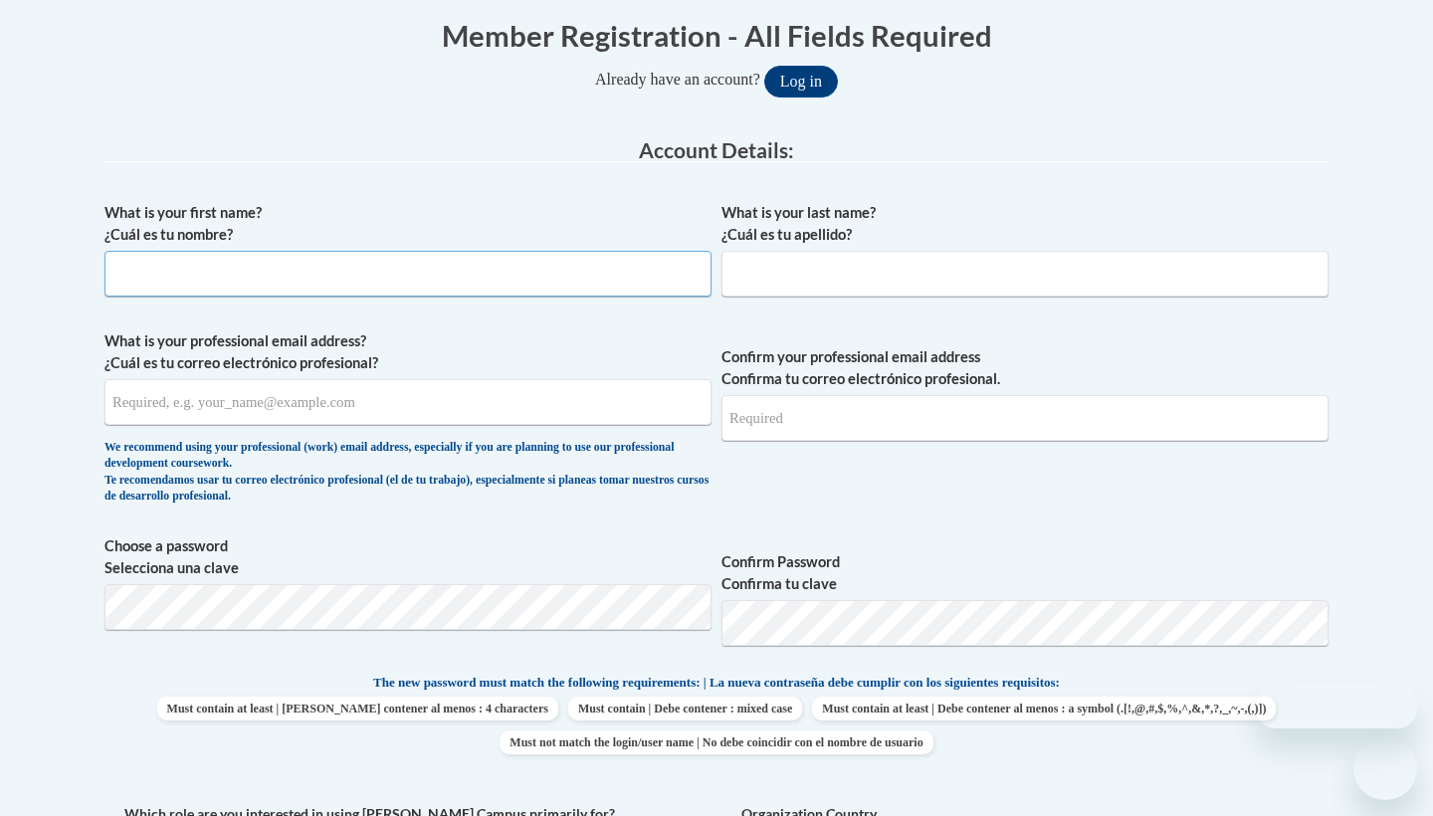
drag, startPoint x: 0, startPoint y: 0, endPoint x: 566, endPoint y: 278, distance: 630.8
click at [582, 288] on input "What is your first name? ¿Cuál es tu nombre?" at bounding box center [408, 274] width 607 height 46
click at [566, 278] on input "What is your first name? ¿Cuál es tu nombre?" at bounding box center [408, 274] width 607 height 46
type input "[PERSON_NAME]"
click at [948, 265] on input "What is your last name? ¿Cuál es tu apellido?" at bounding box center [1025, 274] width 607 height 46
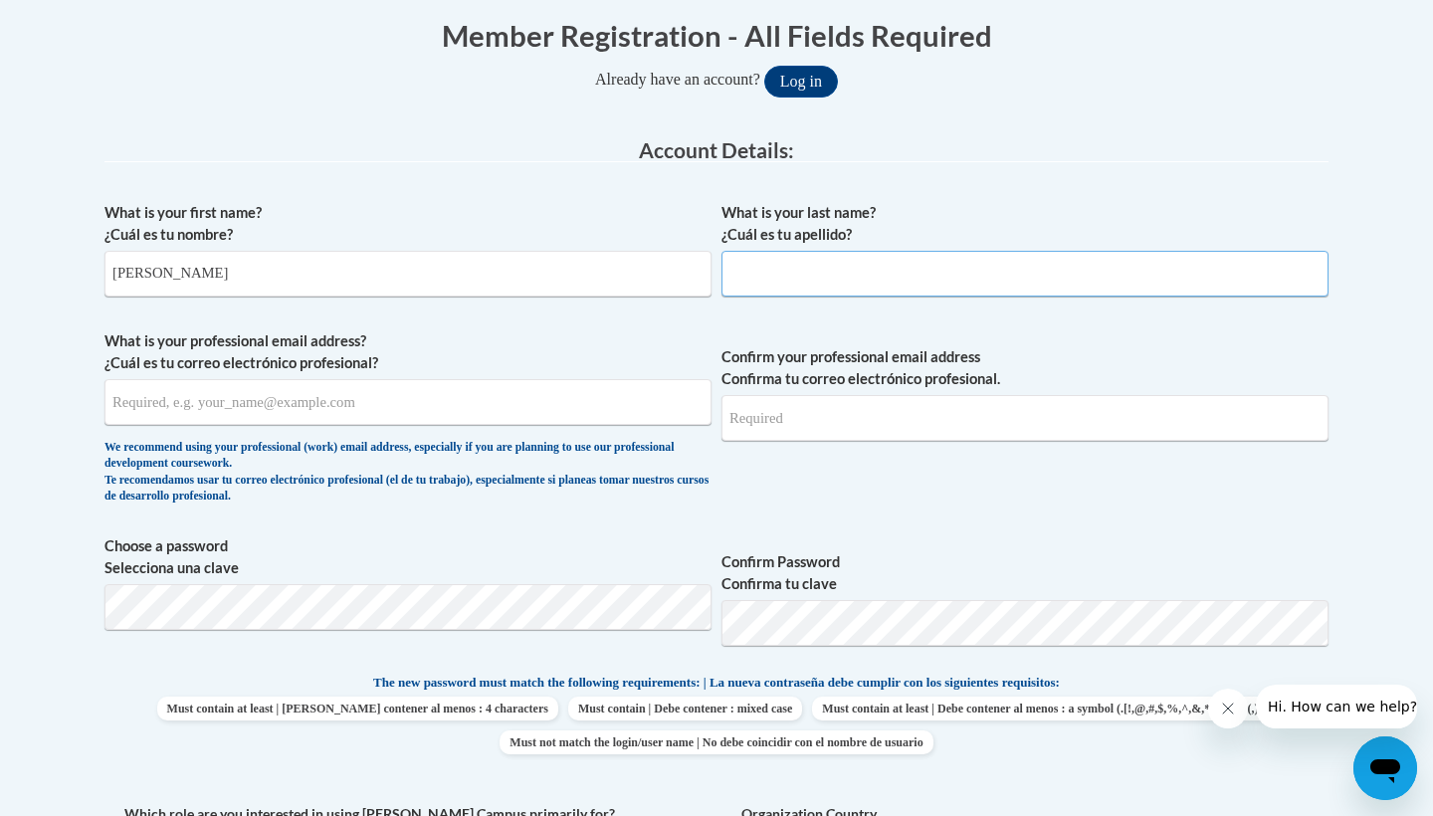
click at [948, 265] on input "What is your last name? ¿Cuál es tu apellido?" at bounding box center [1025, 274] width 607 height 46
type input "Dabney"
type input "nadiadabney28@gmail.com"
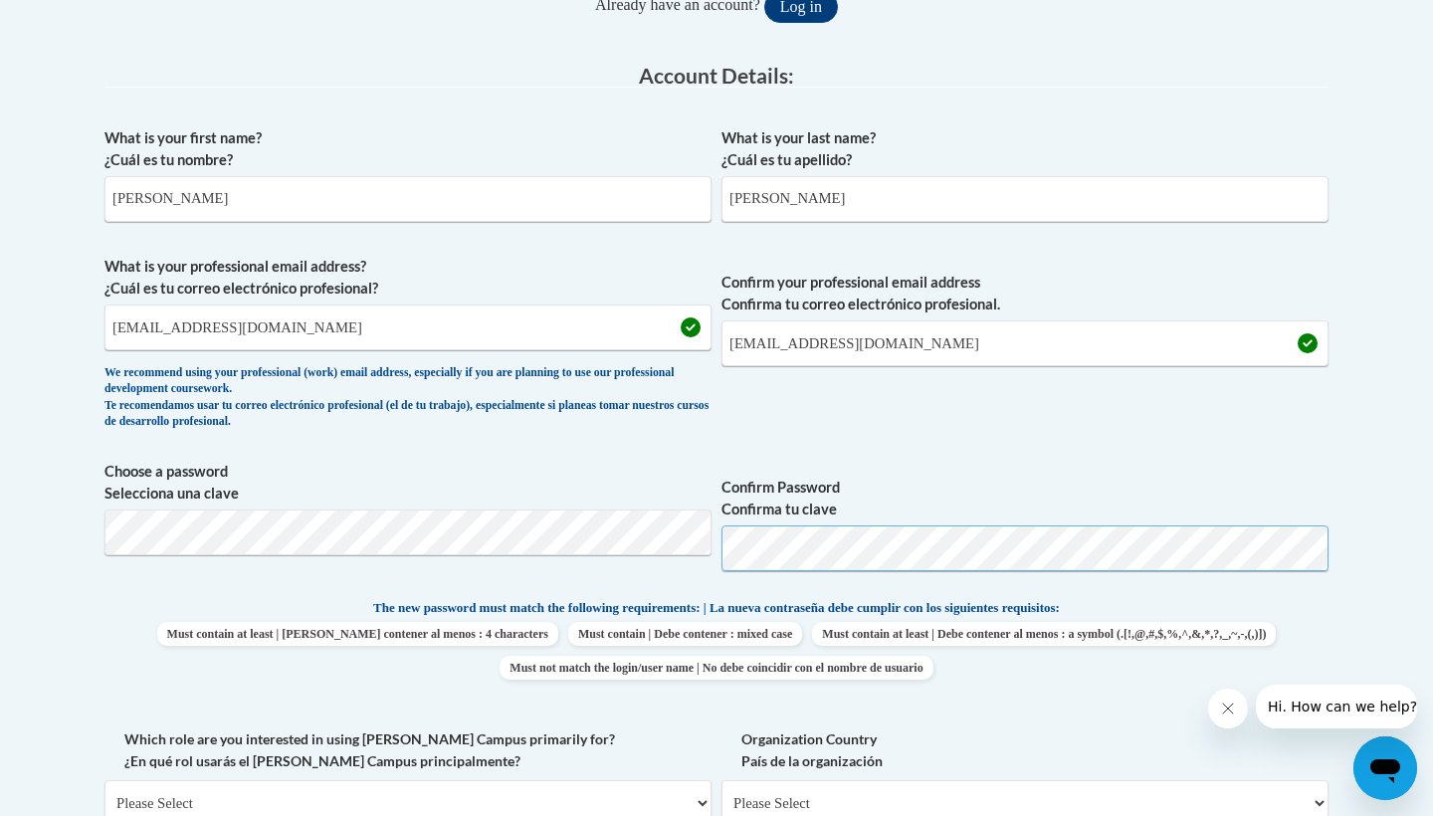
scroll to position [488, 0]
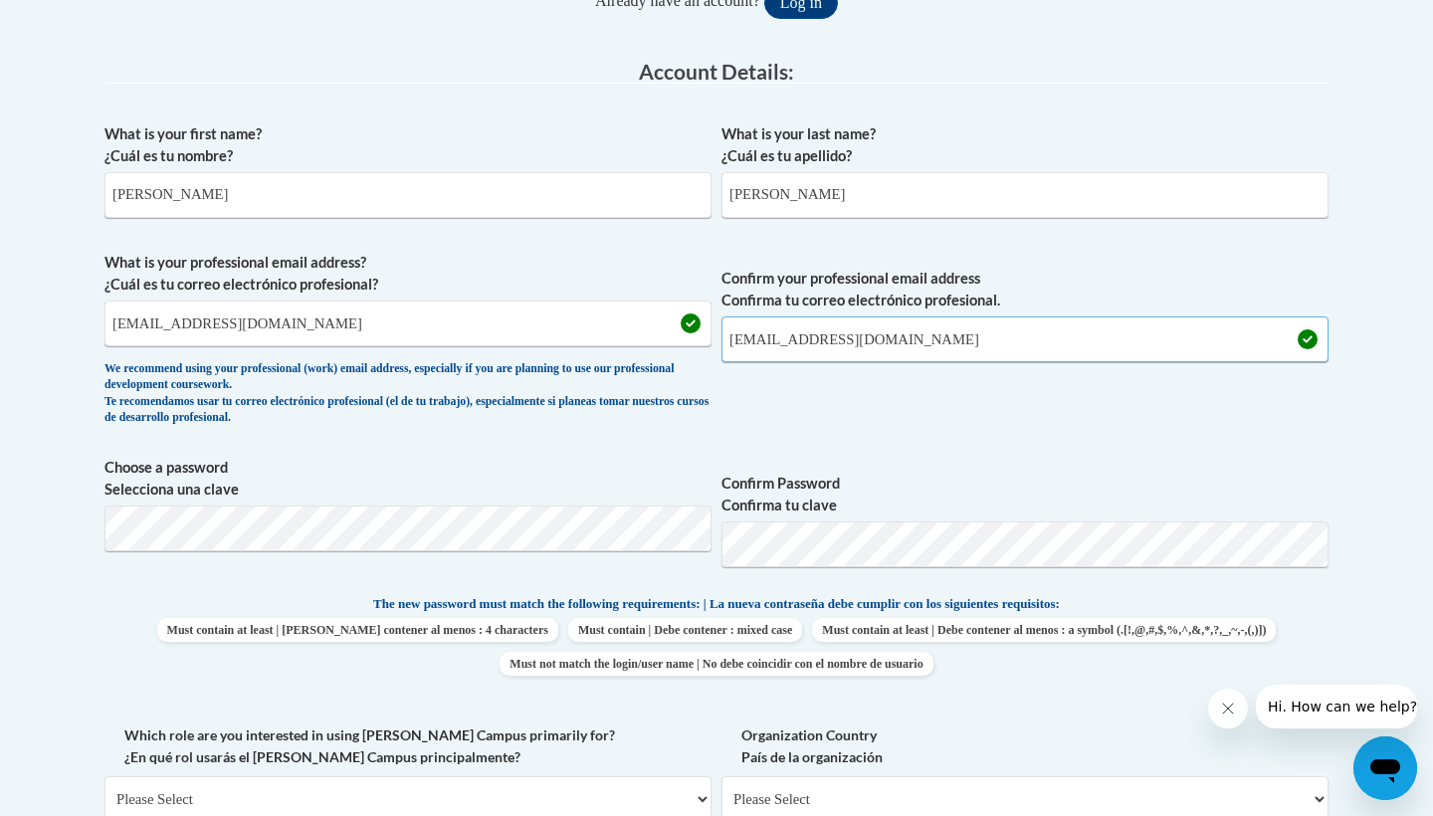
click at [1036, 345] on input "nadiadabney28@gmail.com" at bounding box center [1025, 340] width 607 height 46
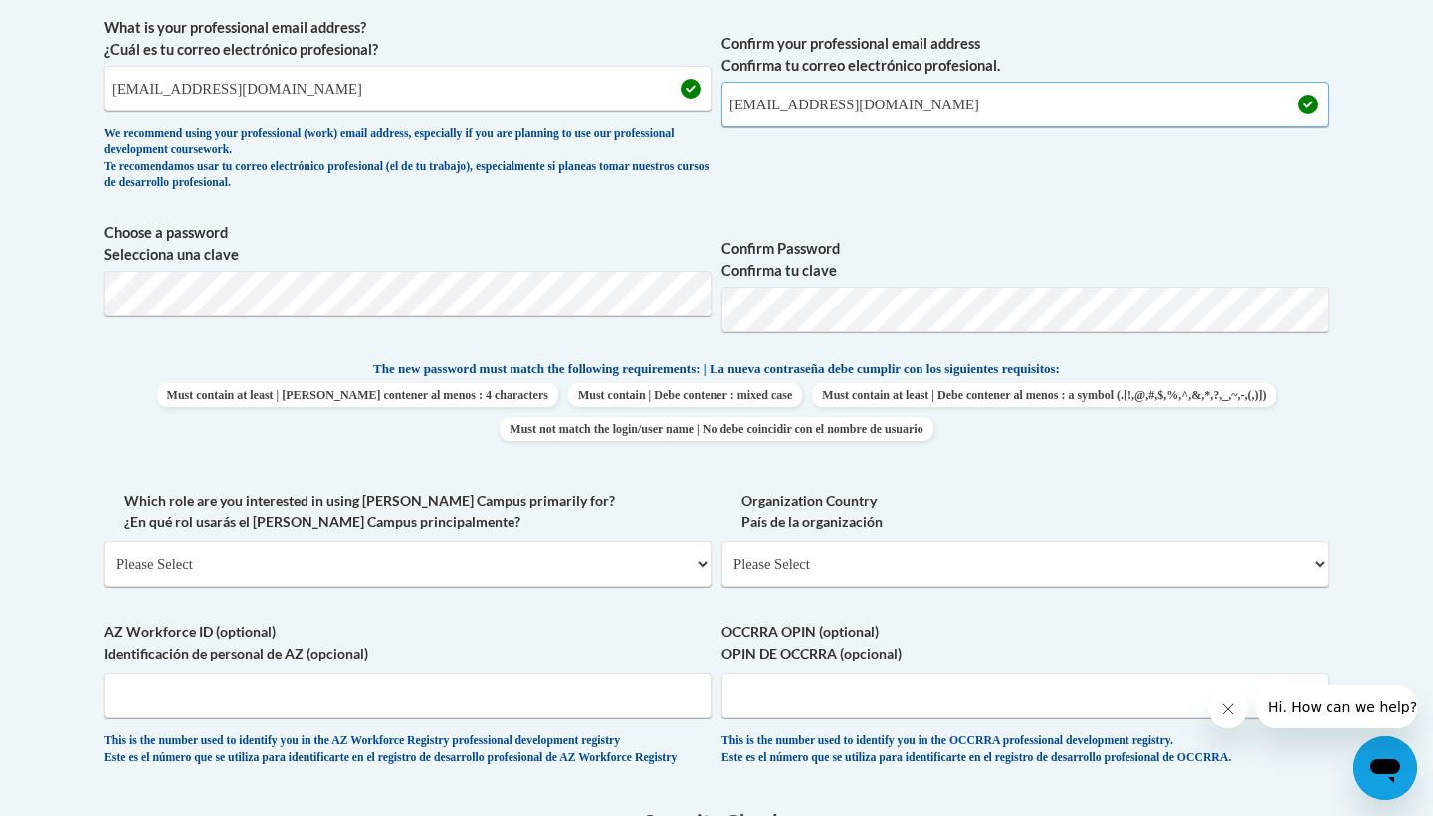
scroll to position [746, 0]
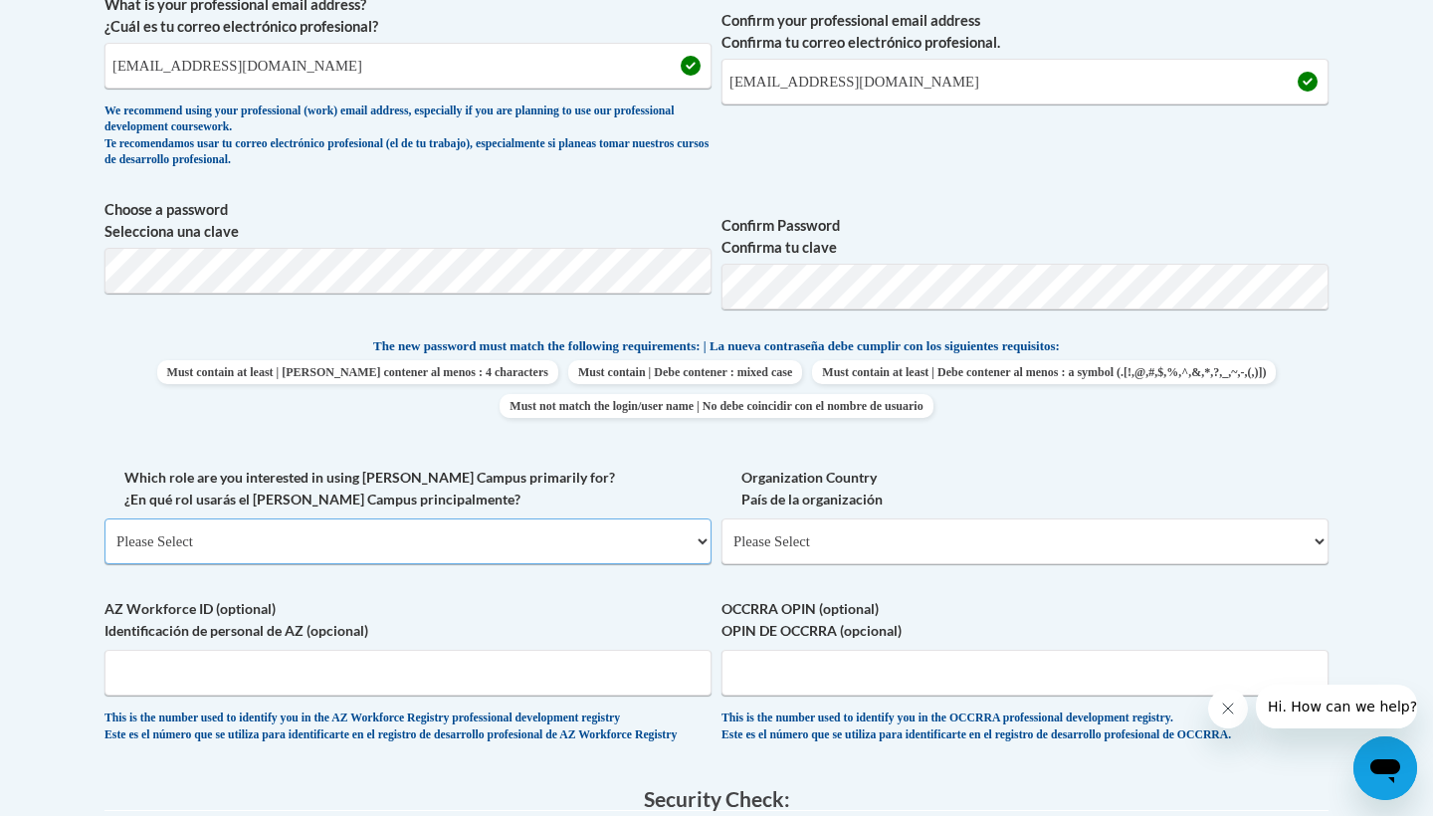
select select "5a18ea06-2b54-4451-96f2-d152daf9eac5"
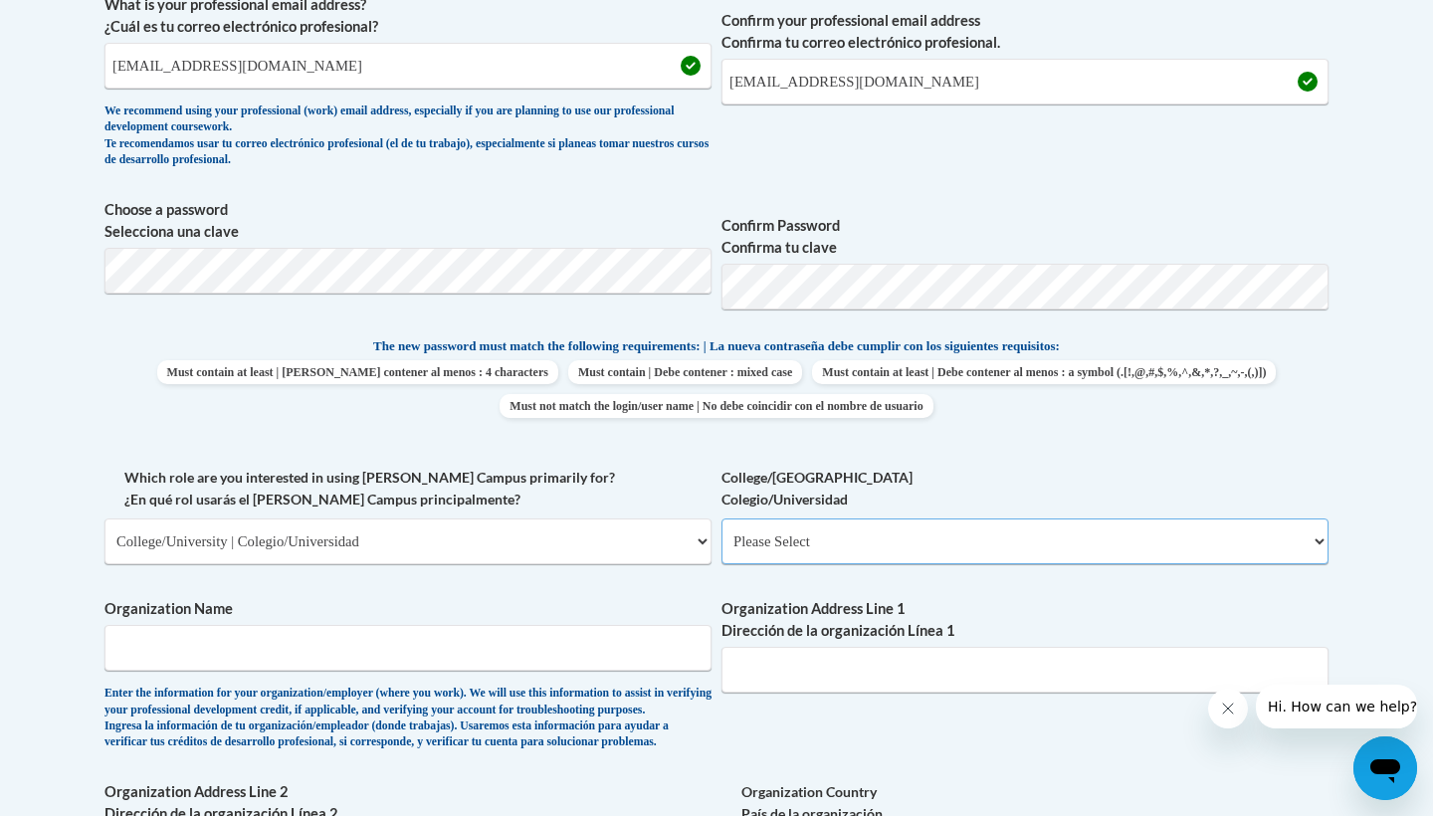
select select "99b32b07-cffc-426c-8bf6-0cd77760d84b"
type input "Buffalo State University"
paste input "1300 Elmwood Ave, Buffalo, NY 14222"
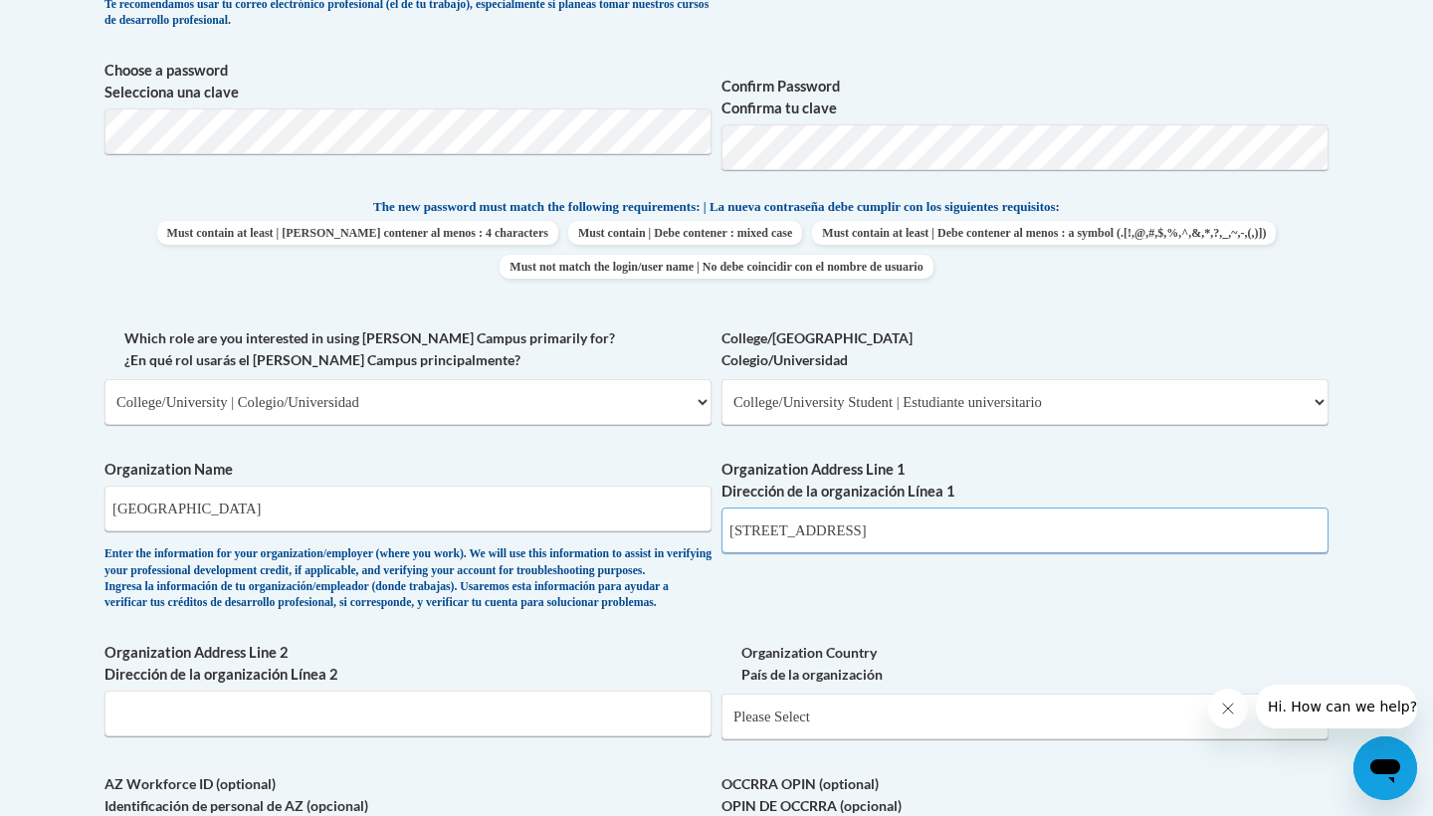
scroll to position [954, 0]
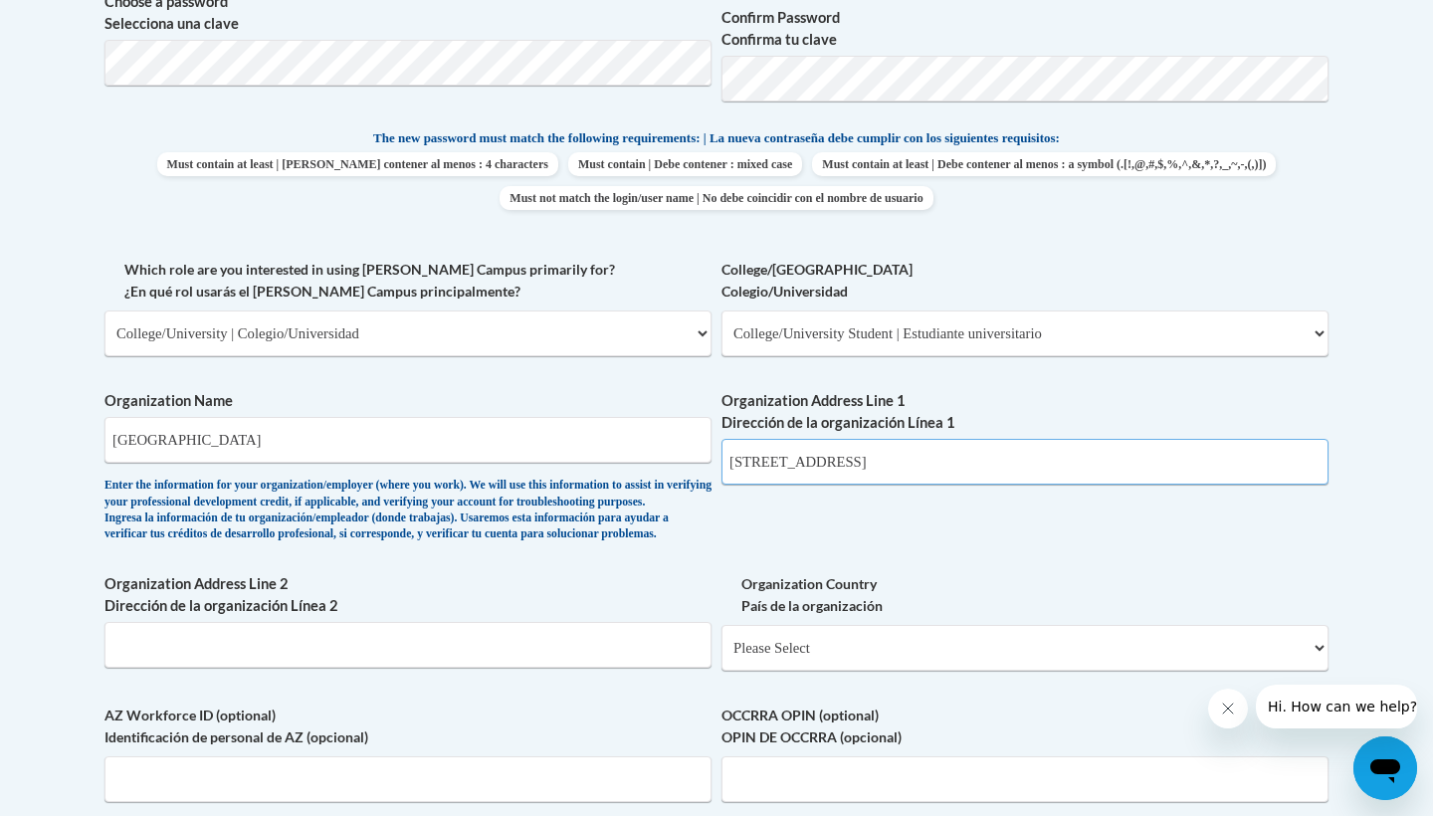
type input "1300 Elmwood Ave, Buffalo, NY 14222"
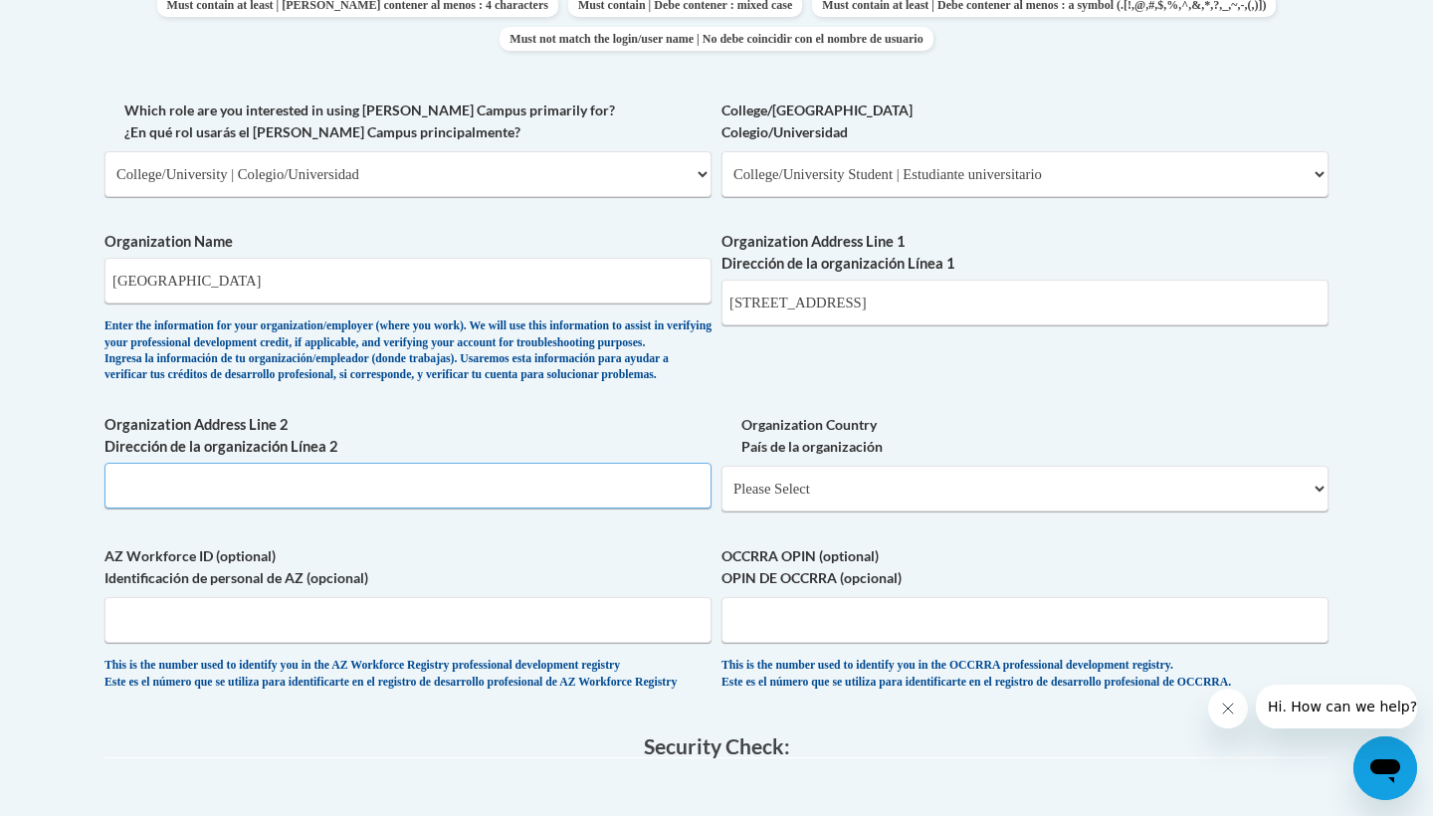
scroll to position [1179, 0]
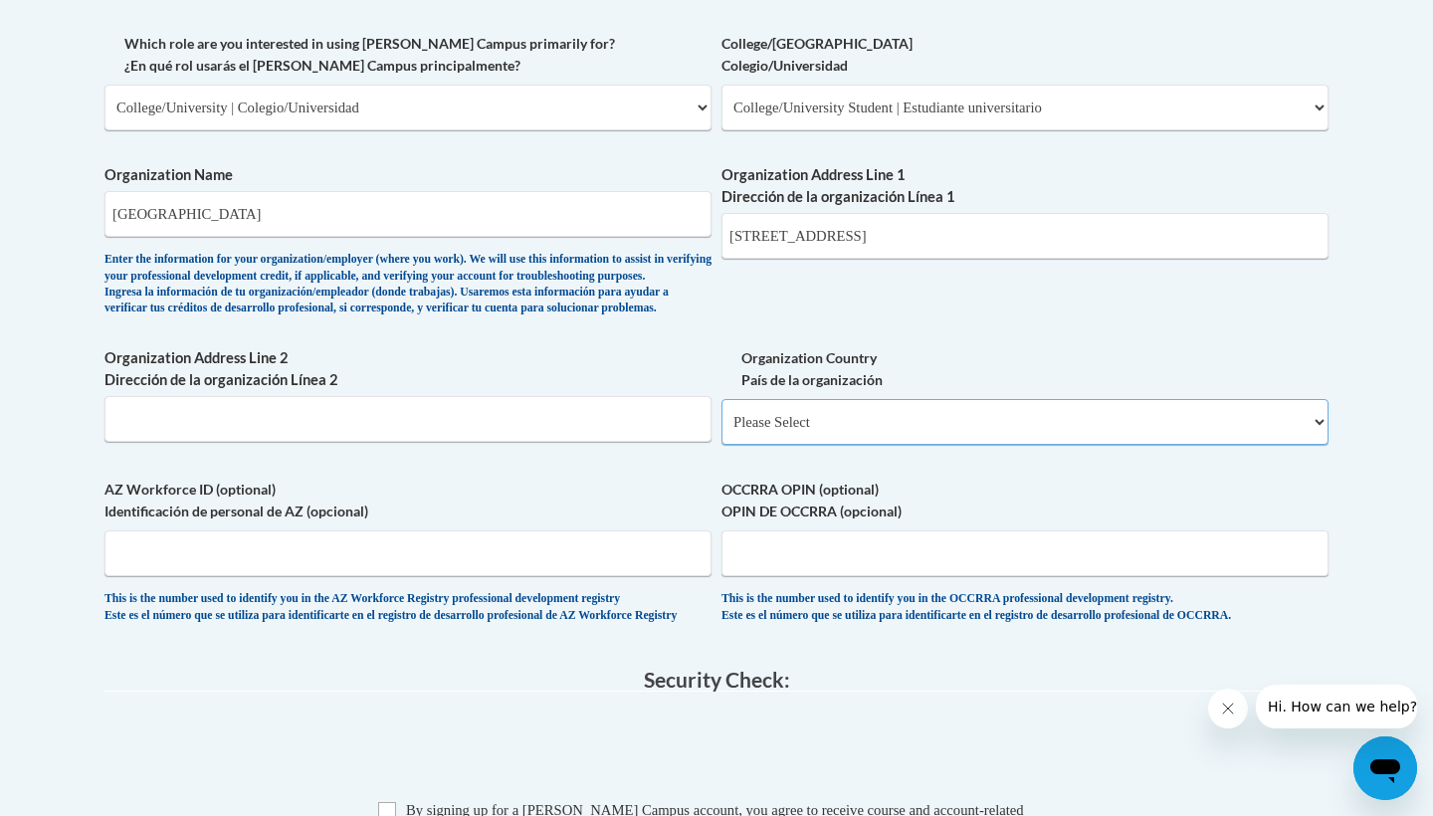
select select "ad49bcad-a171-4b2e-b99c-48b446064914"
select select
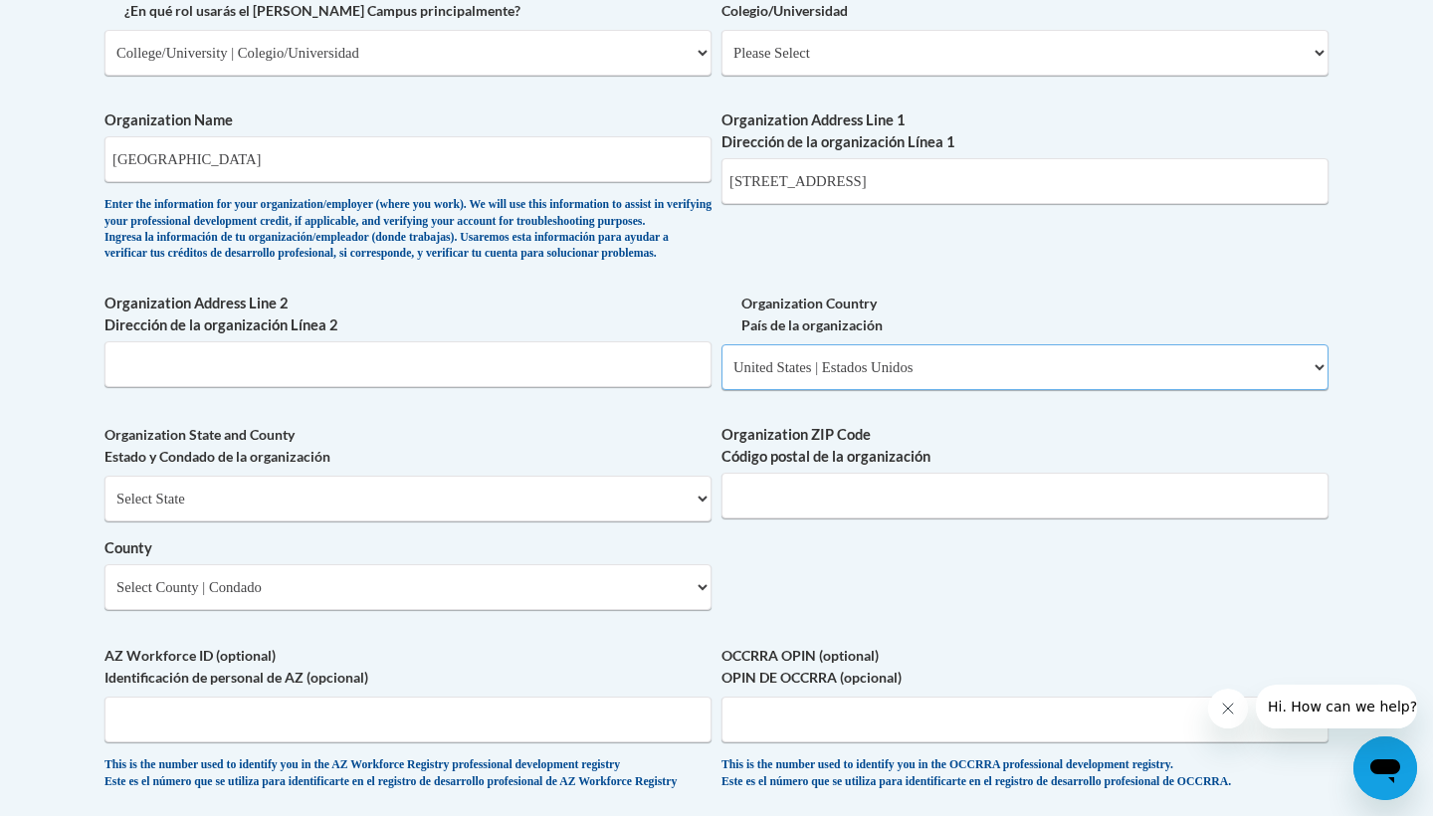
scroll to position [1238, 0]
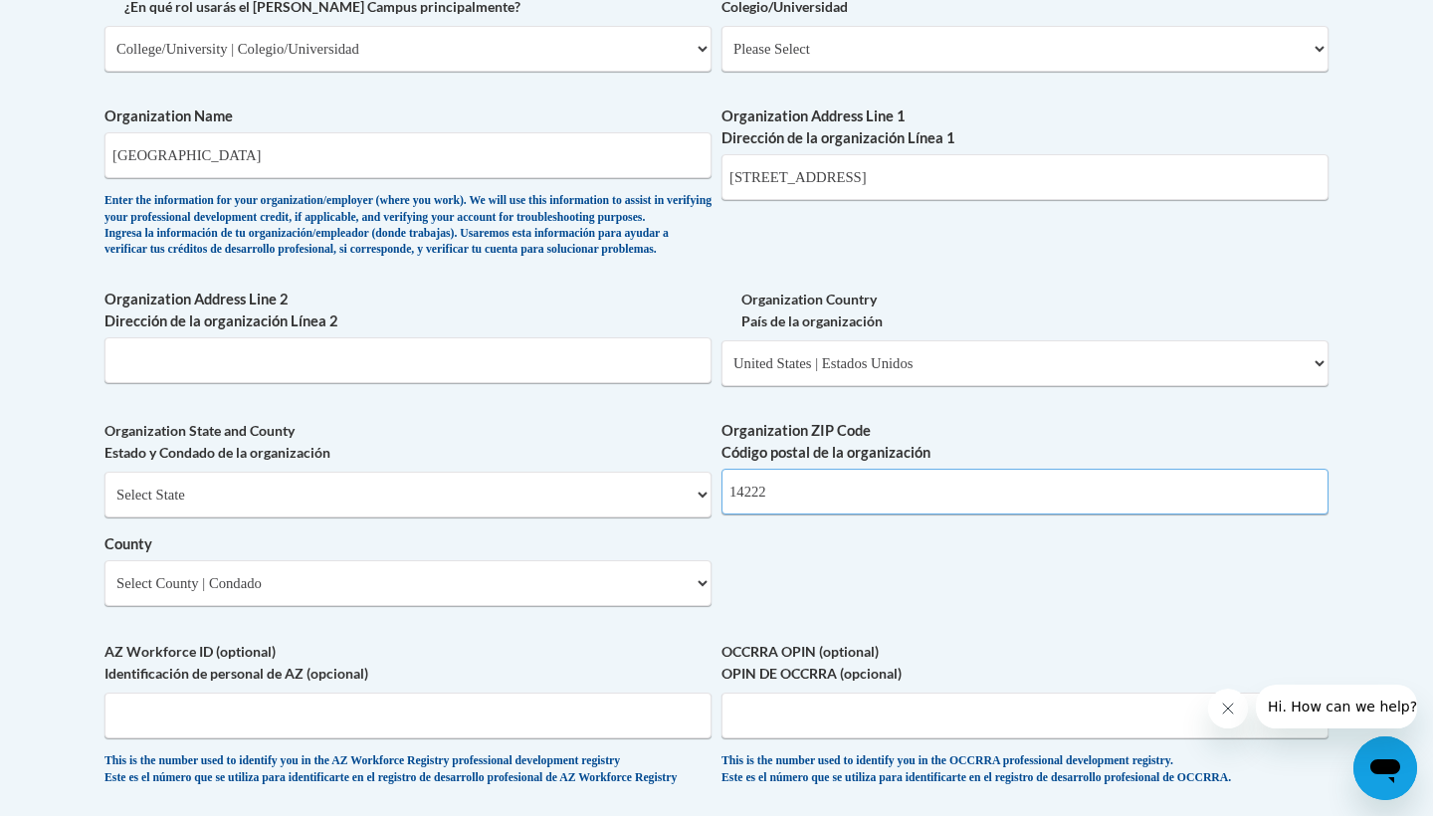
type input "14222"
select select "New York"
click at [511, 574] on select "County" at bounding box center [408, 583] width 607 height 46
select select "Erie"
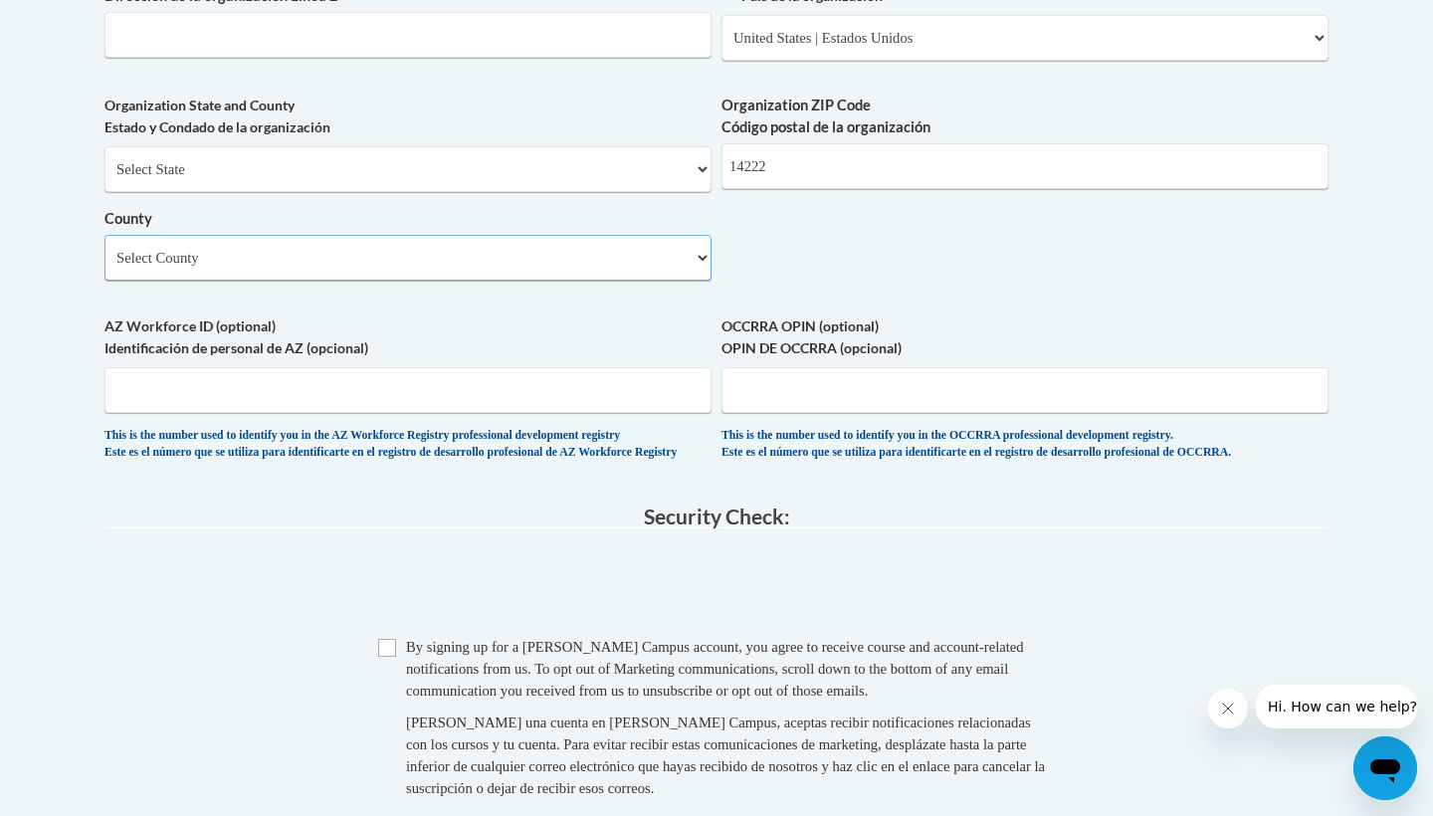
scroll to position [1575, 0]
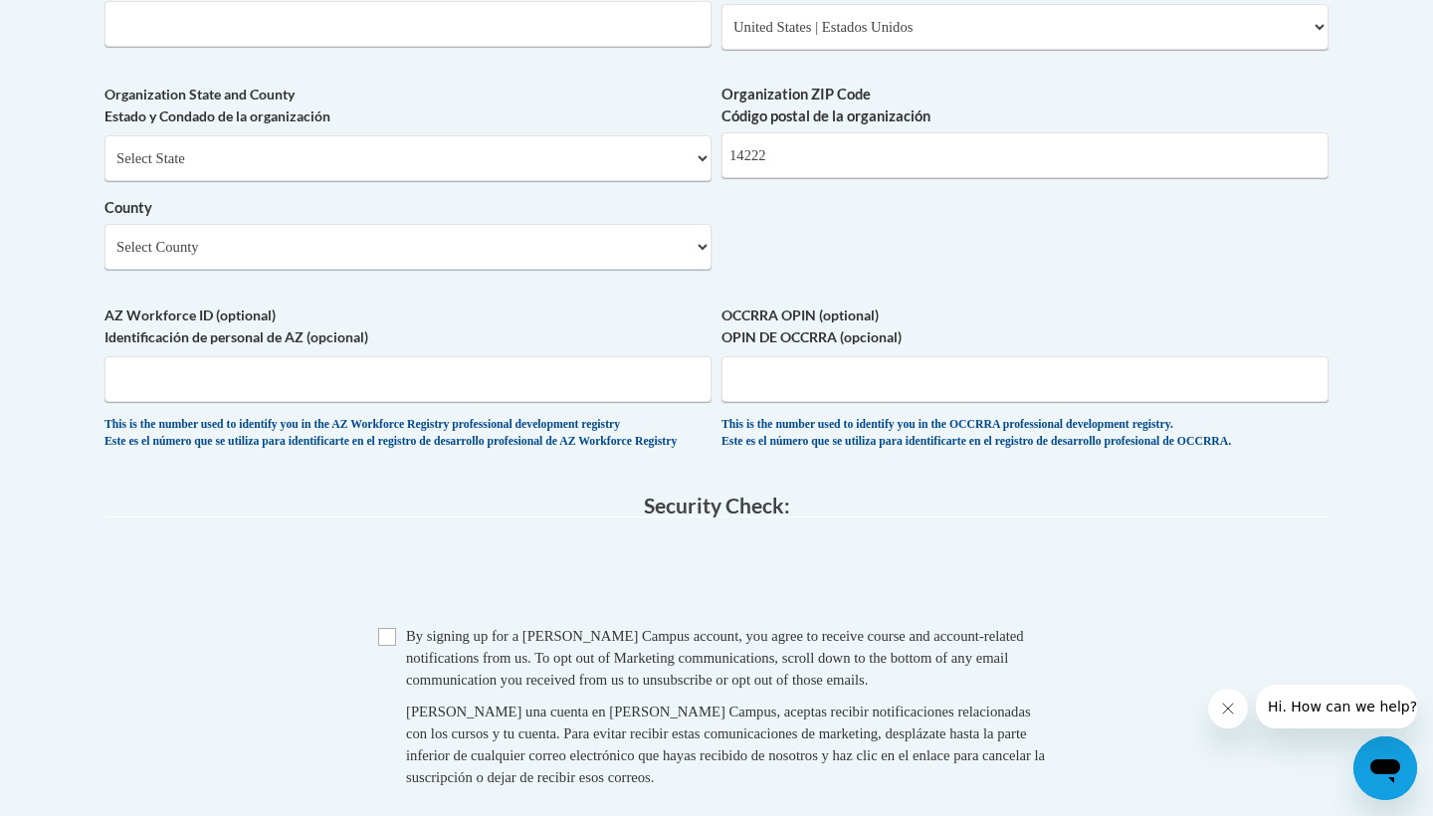
click at [396, 643] on span "Checkbox By signing up for a Cox Campus account, you agree to receive course an…" at bounding box center [716, 716] width 677 height 183
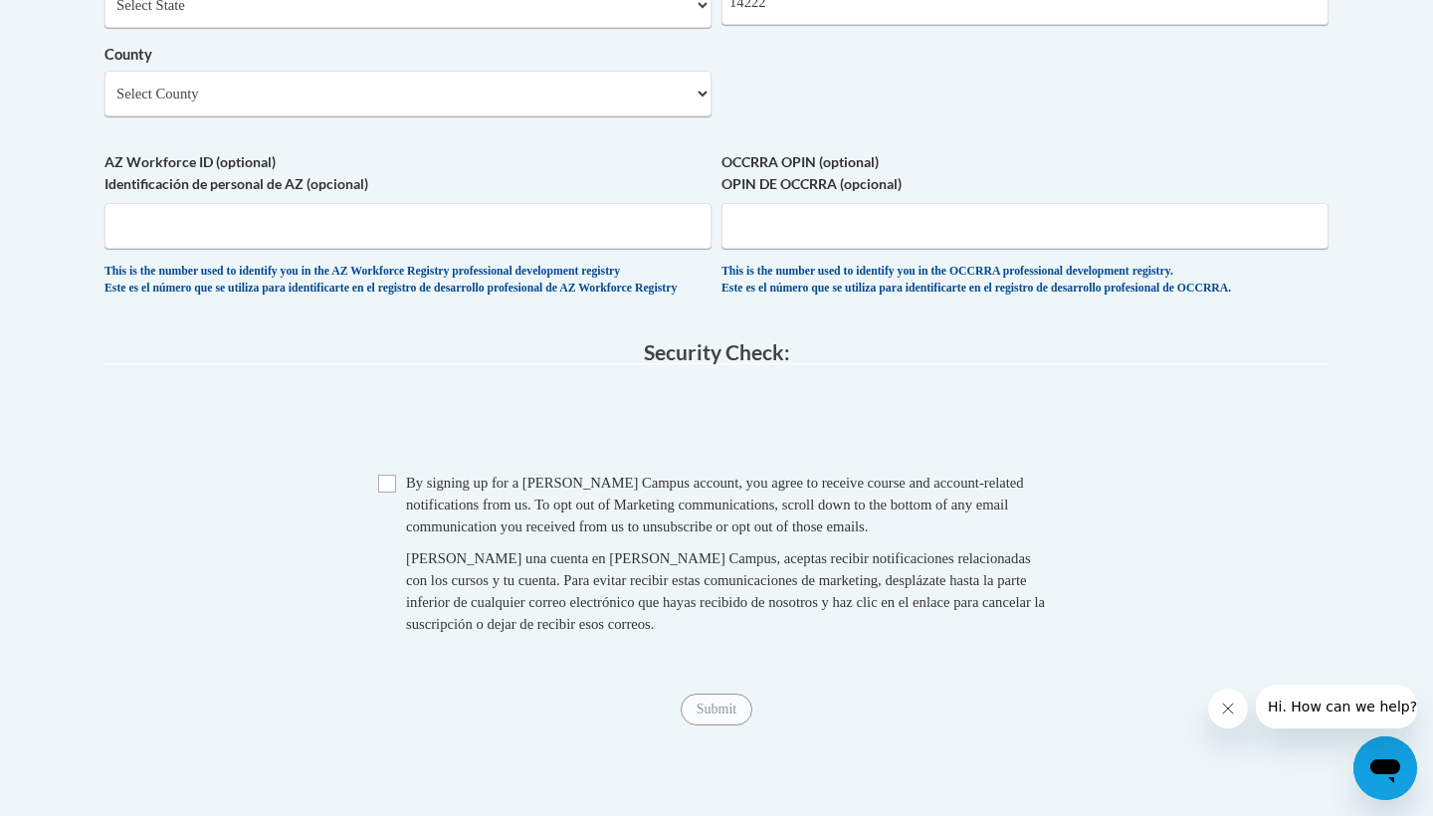
scroll to position [1761, 0]
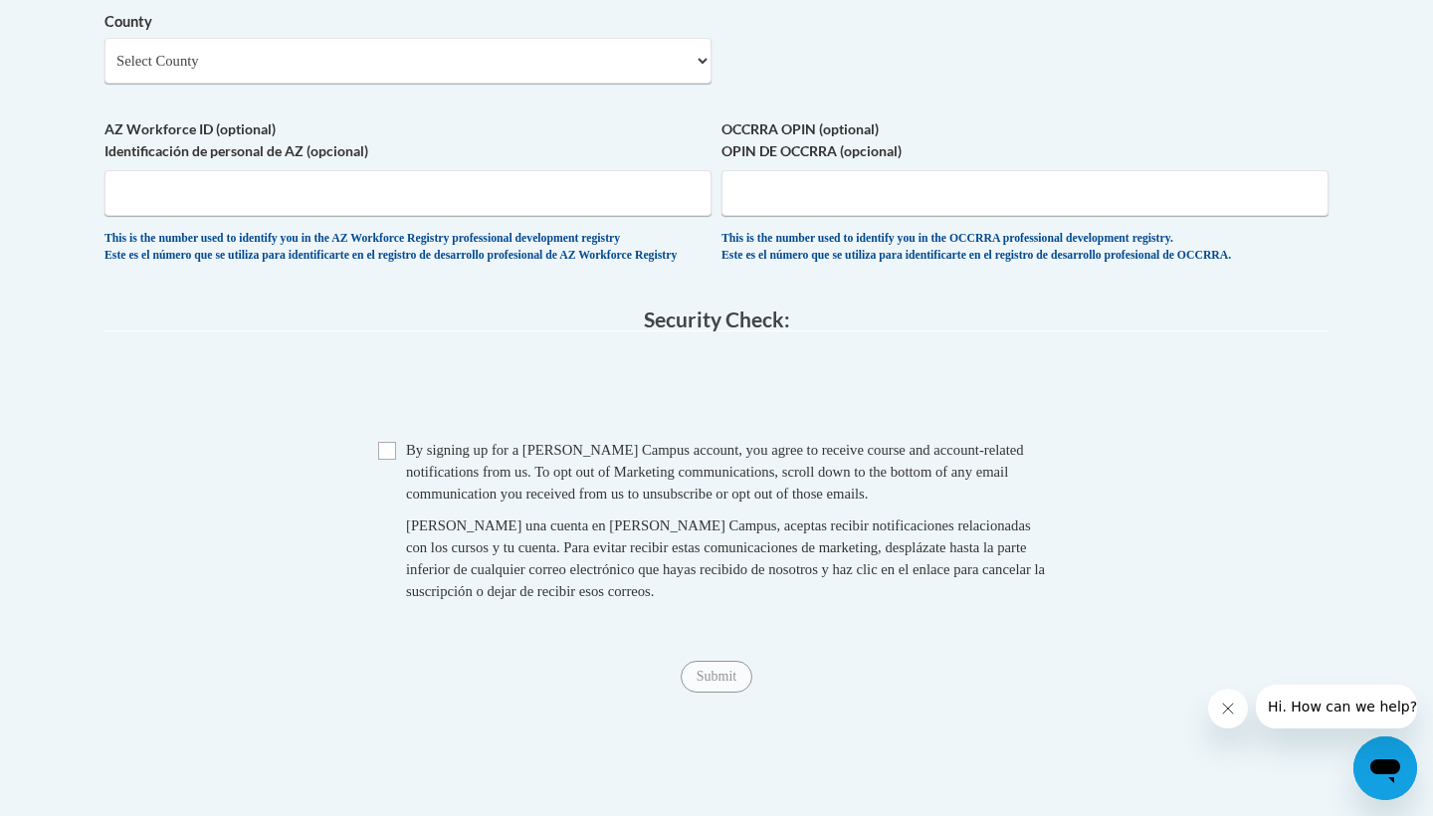
click at [394, 453] on input "Checkbox" at bounding box center [387, 451] width 18 height 18
checkbox input "true"
click at [719, 678] on input "Submit" at bounding box center [717, 677] width 72 height 32
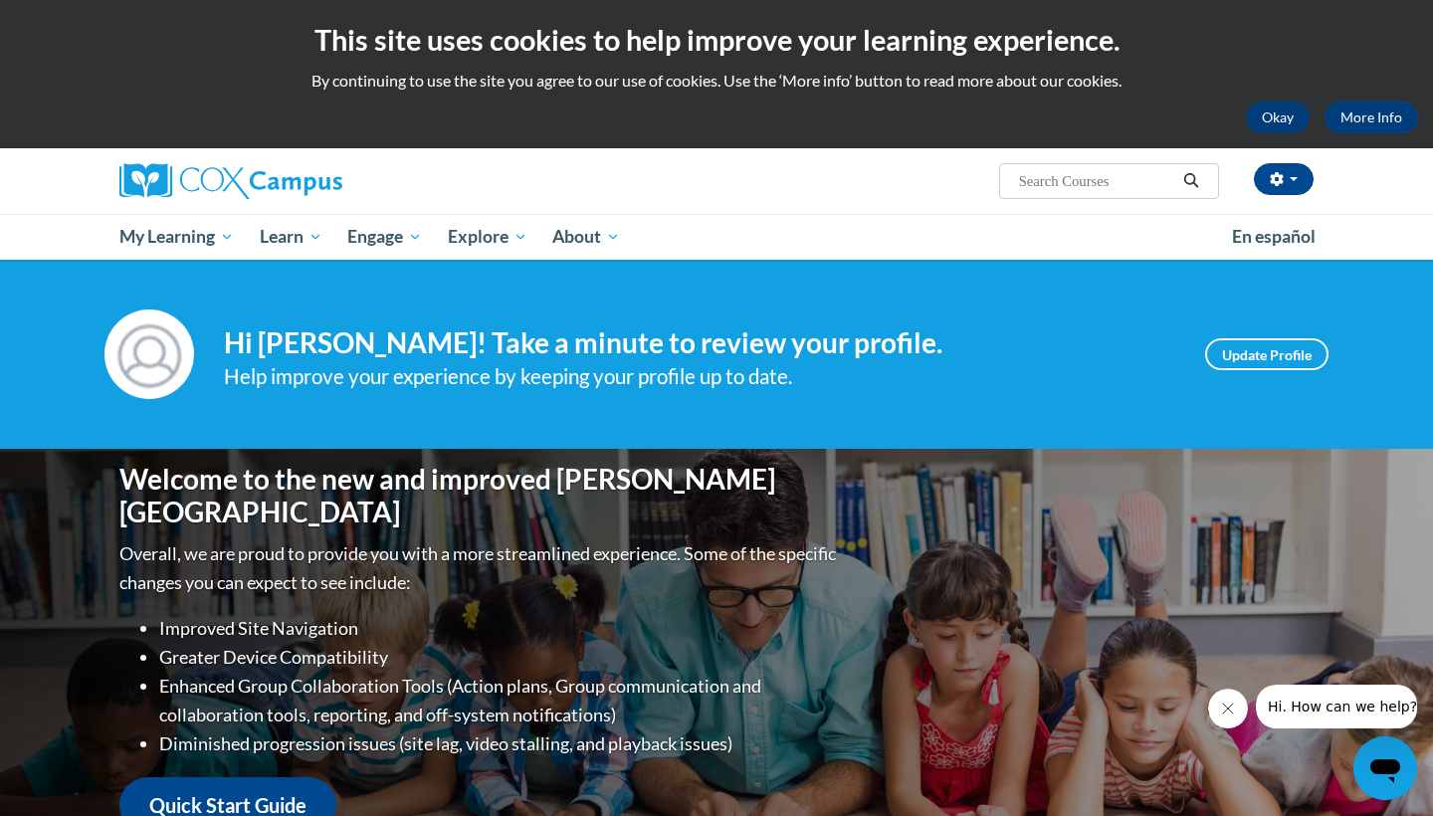
click at [1265, 111] on button "Okay" at bounding box center [1278, 118] width 64 height 32
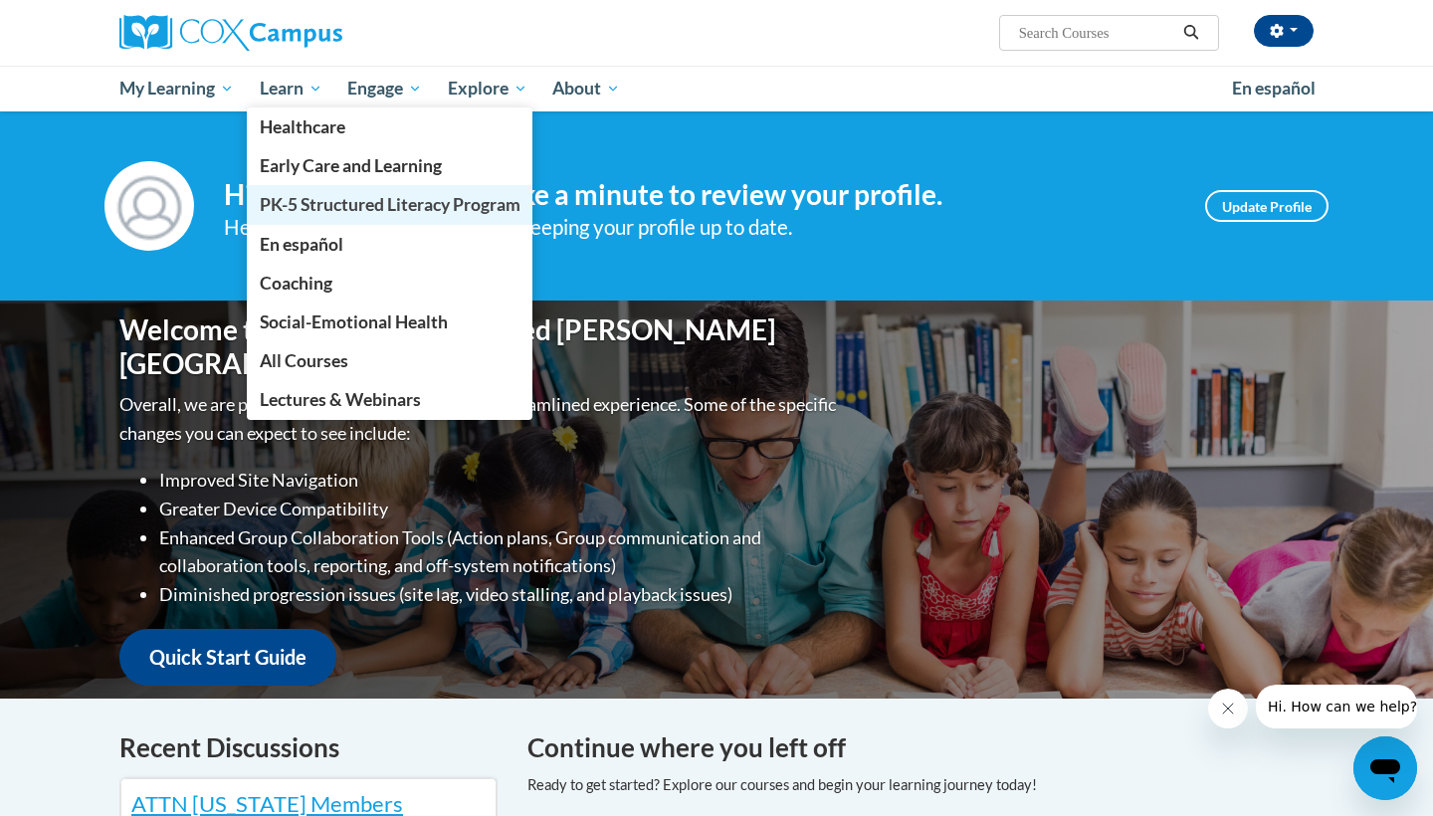
click at [355, 212] on span "PK-5 Structured Literacy Program" at bounding box center [390, 204] width 261 height 21
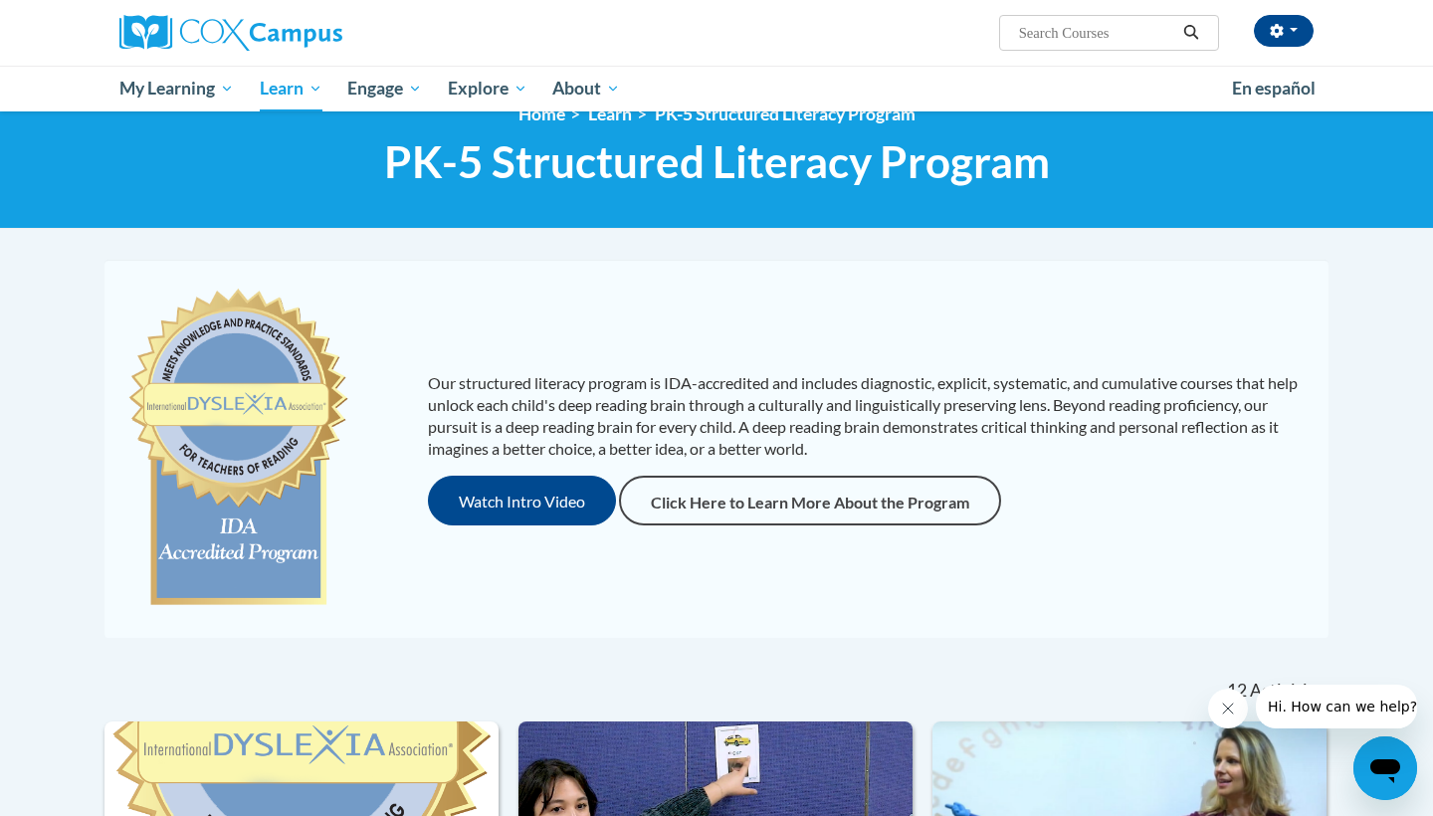
scroll to position [623, 0]
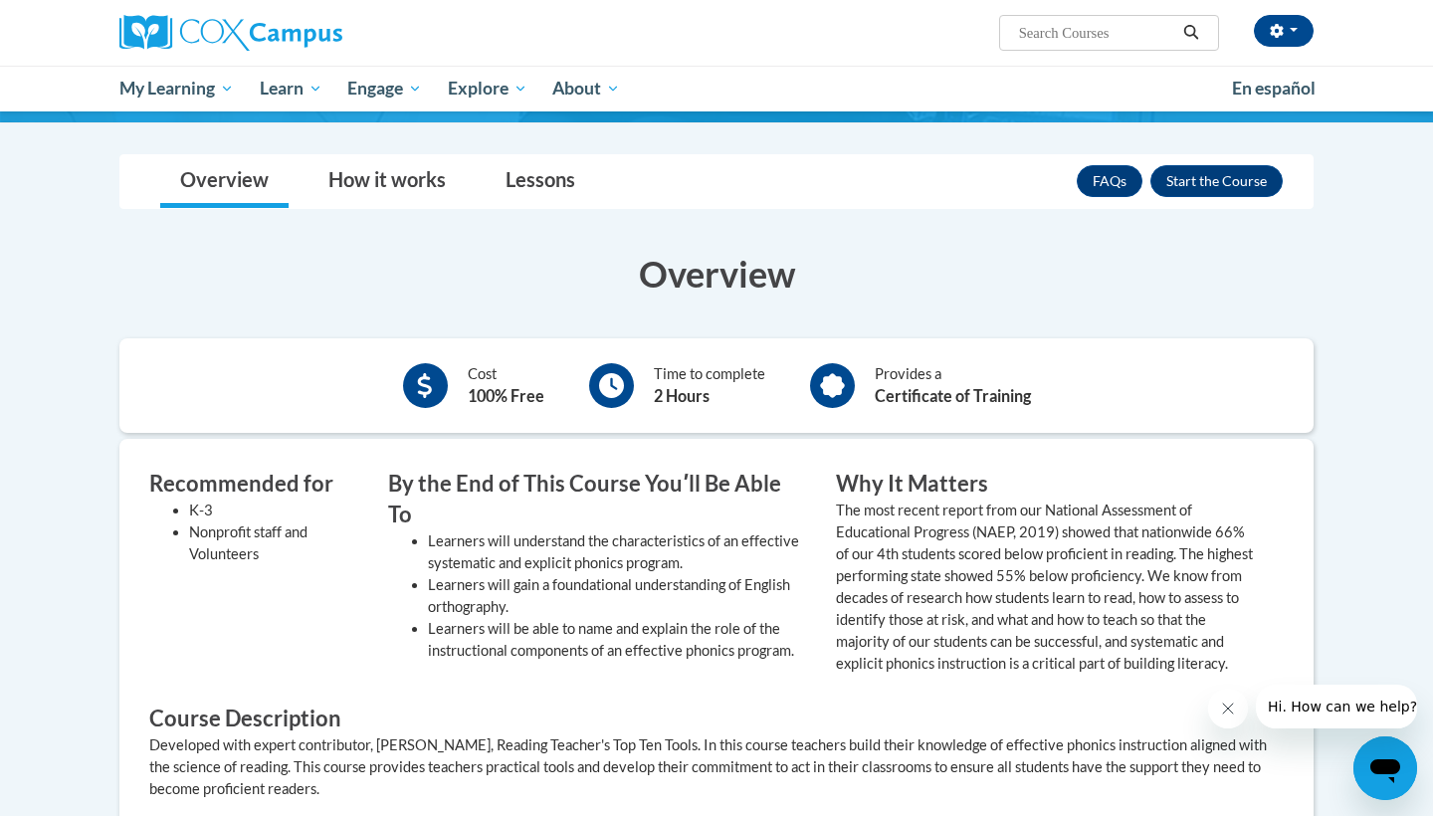
scroll to position [253, 0]
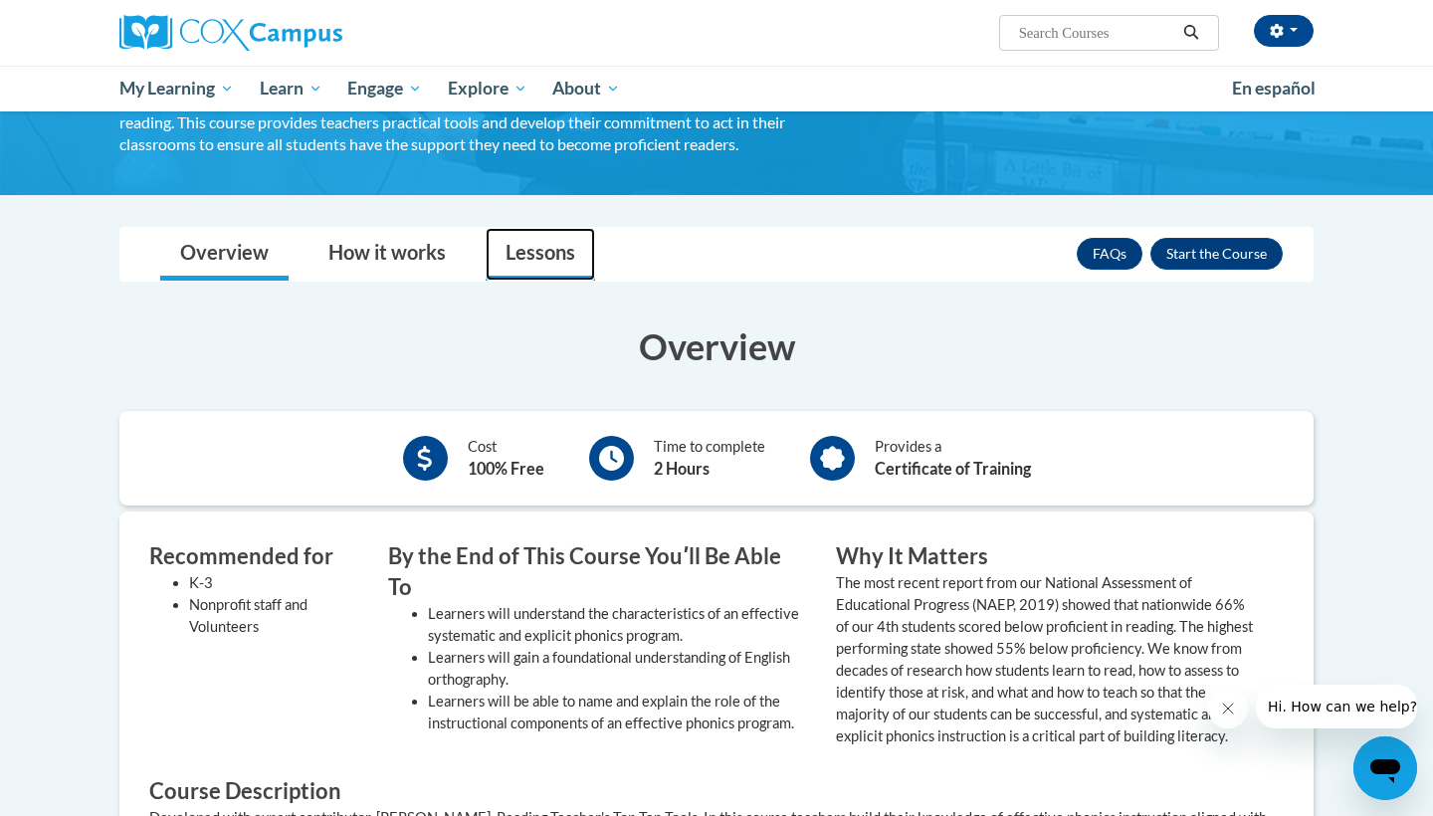
click at [522, 251] on link "Lessons" at bounding box center [540, 254] width 109 height 53
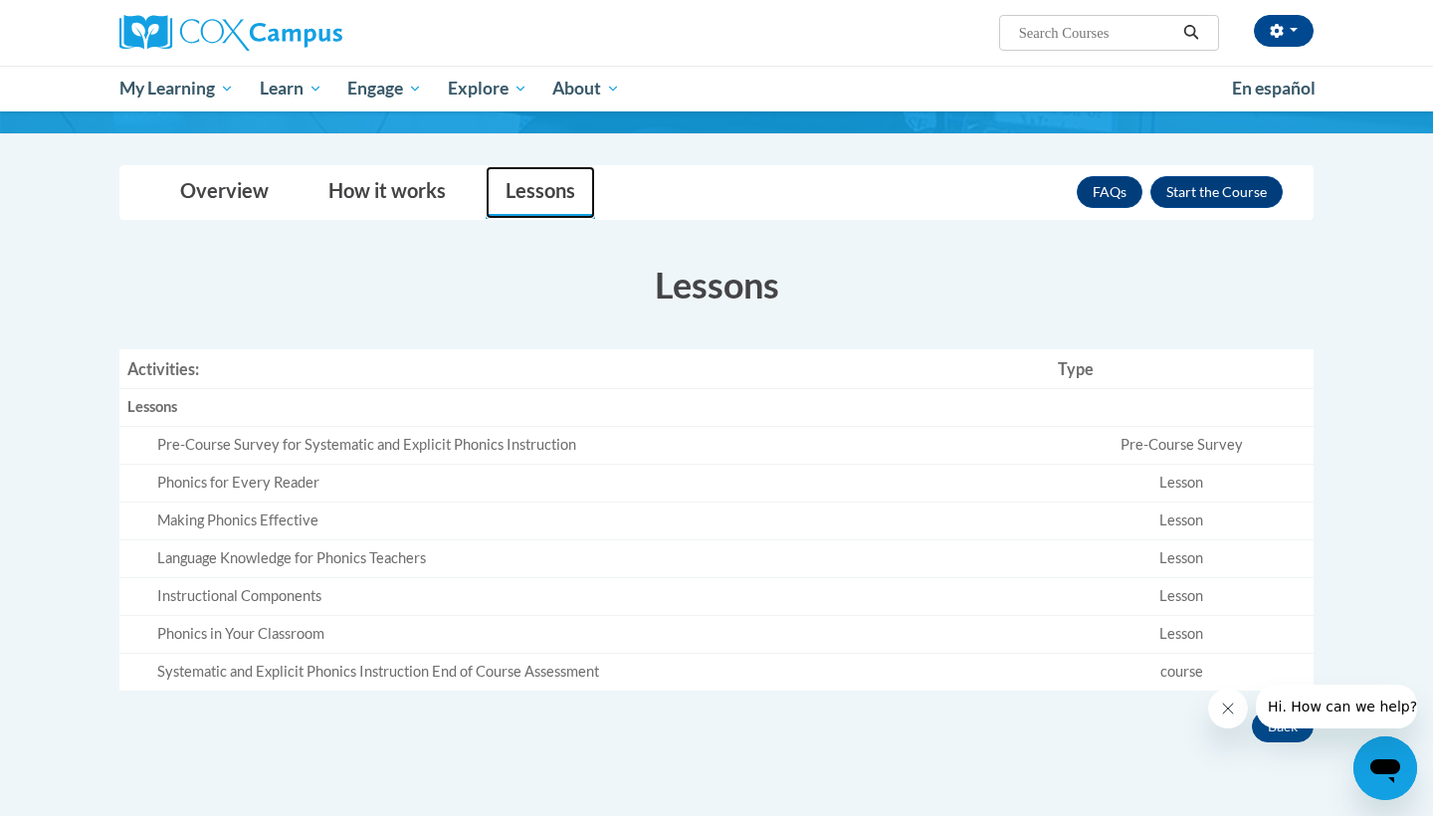
scroll to position [311, 0]
